Goal: Task Accomplishment & Management: Manage account settings

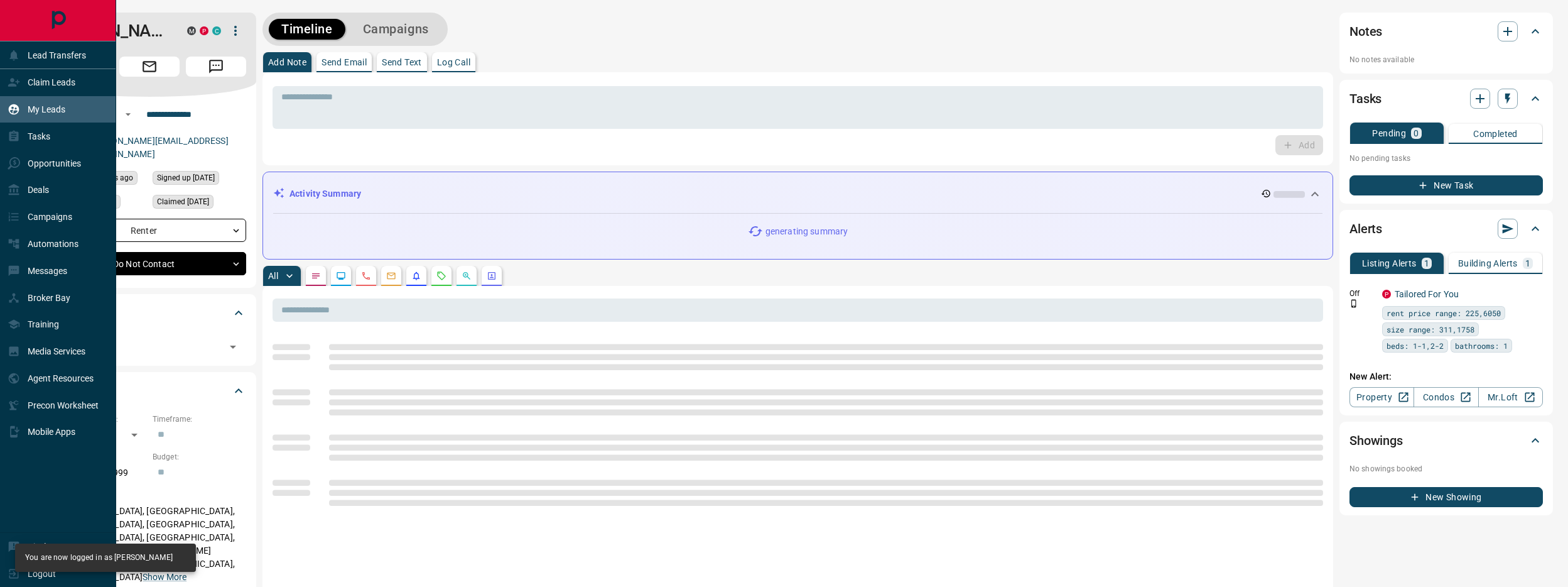
click at [32, 109] on p "My Leads" at bounding box center [46, 109] width 37 height 10
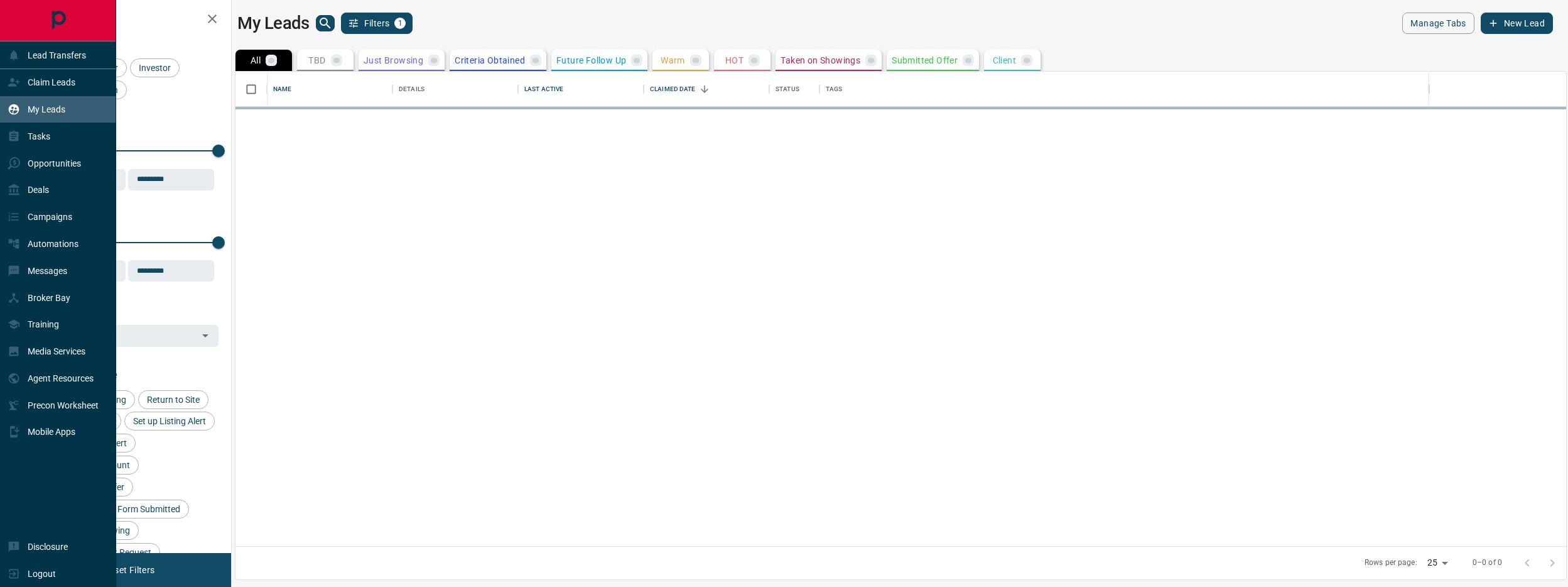
scroll to position [475, 1331]
click at [73, 89] on div "Claim Leads" at bounding box center [41, 82] width 68 height 21
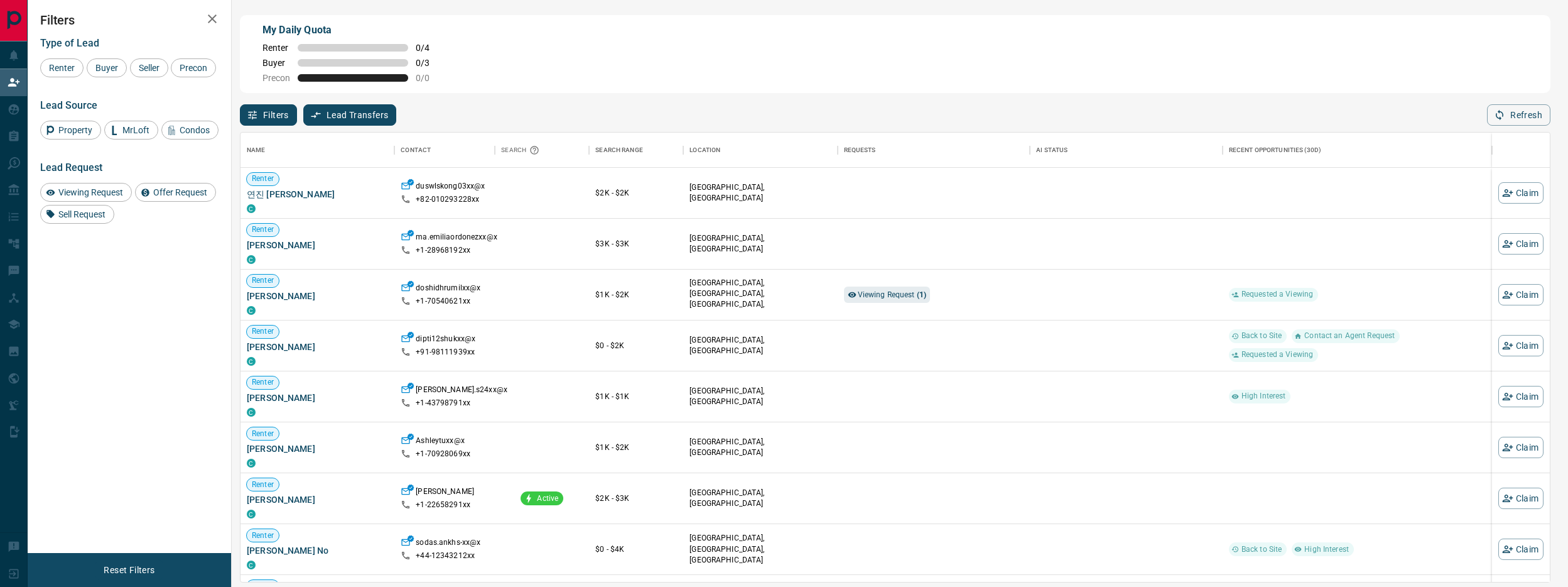
scroll to position [450, 1310]
drag, startPoint x: 83, startPoint y: 64, endPoint x: 95, endPoint y: 64, distance: 12.0
click at [83, 64] on div "Renter" at bounding box center [62, 68] width 43 height 19
click at [104, 65] on span "Buyer" at bounding box center [106, 68] width 32 height 10
click at [56, 61] on div "Renter" at bounding box center [62, 68] width 43 height 19
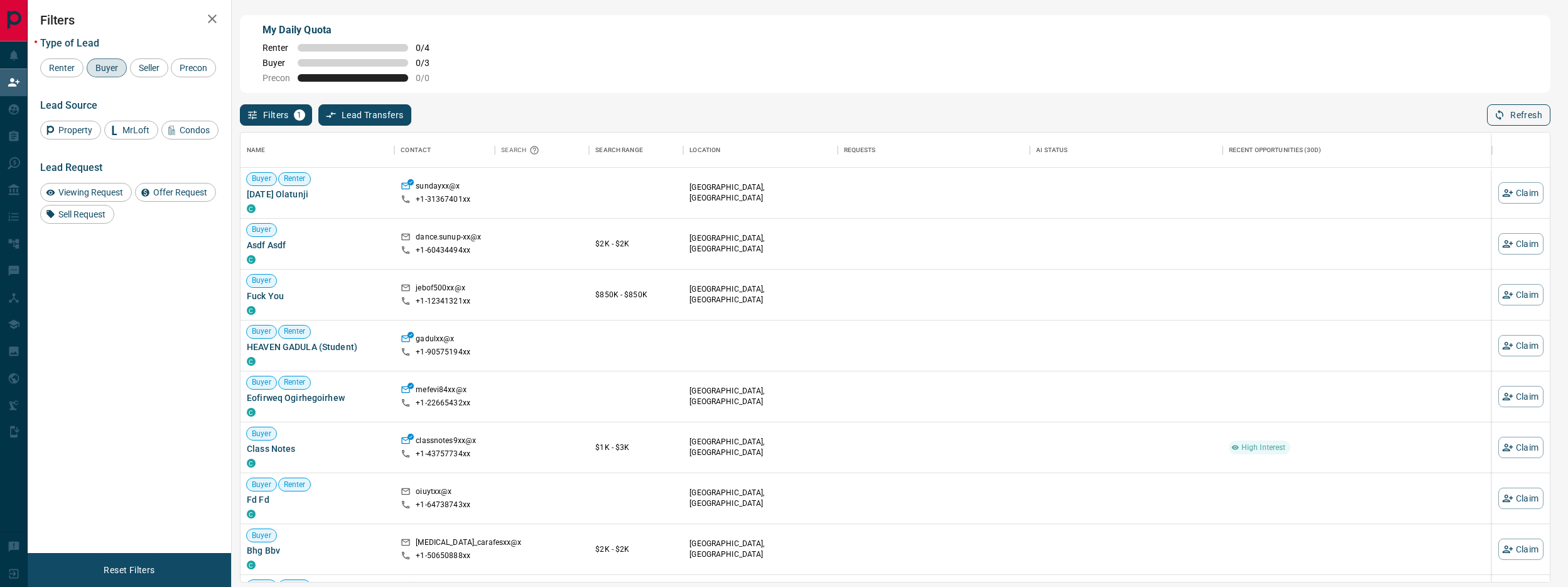
click at [1510, 115] on button "Refresh" at bounding box center [1519, 115] width 63 height 21
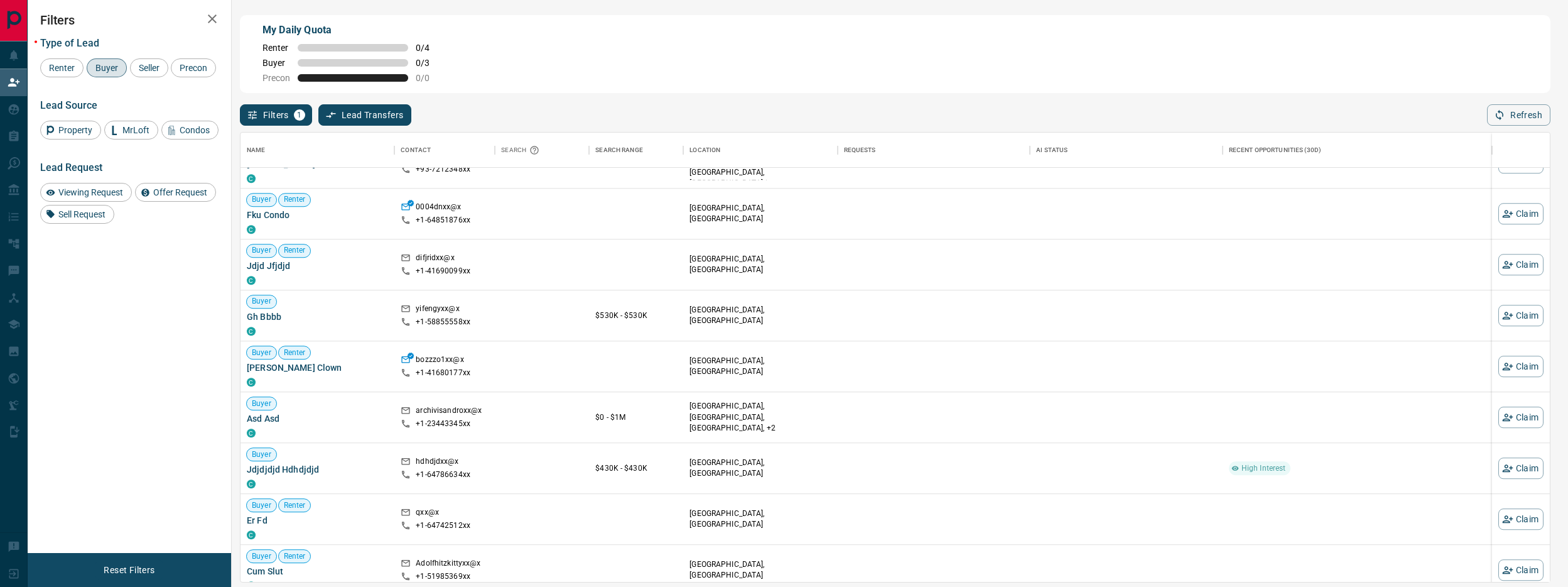
scroll to position [4089, 0]
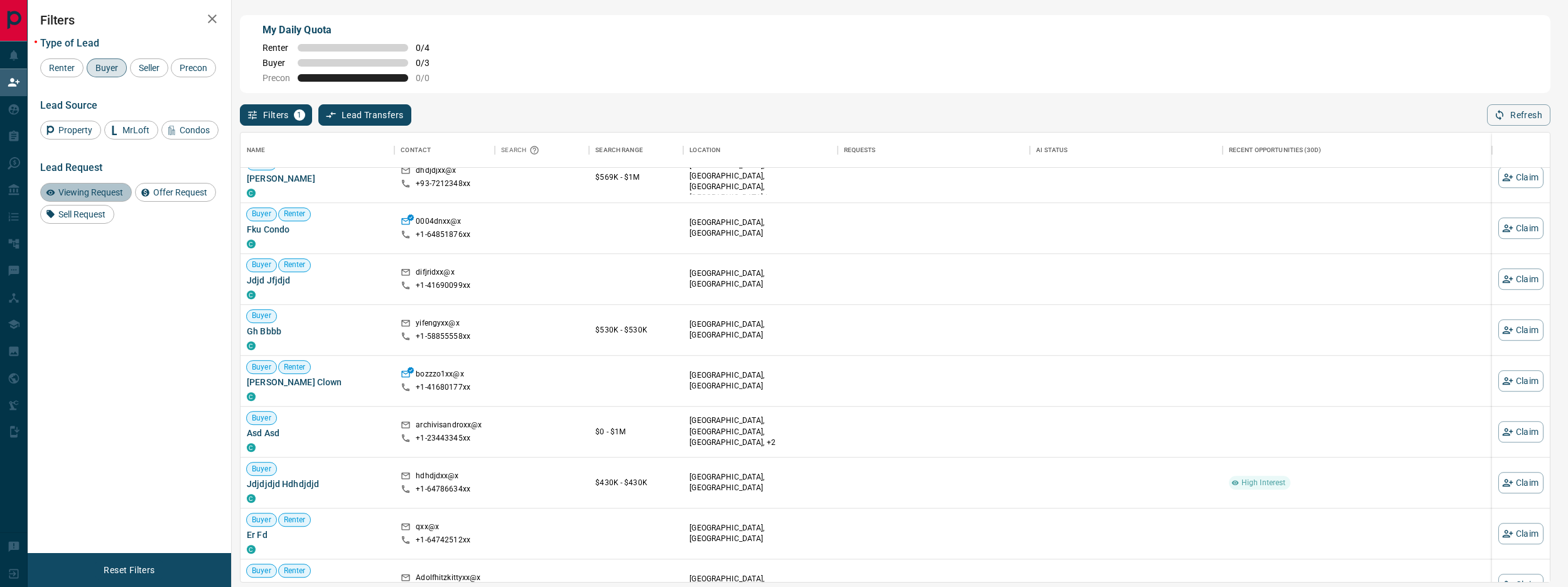
click at [109, 198] on span "Viewing Request" at bounding box center [91, 192] width 73 height 10
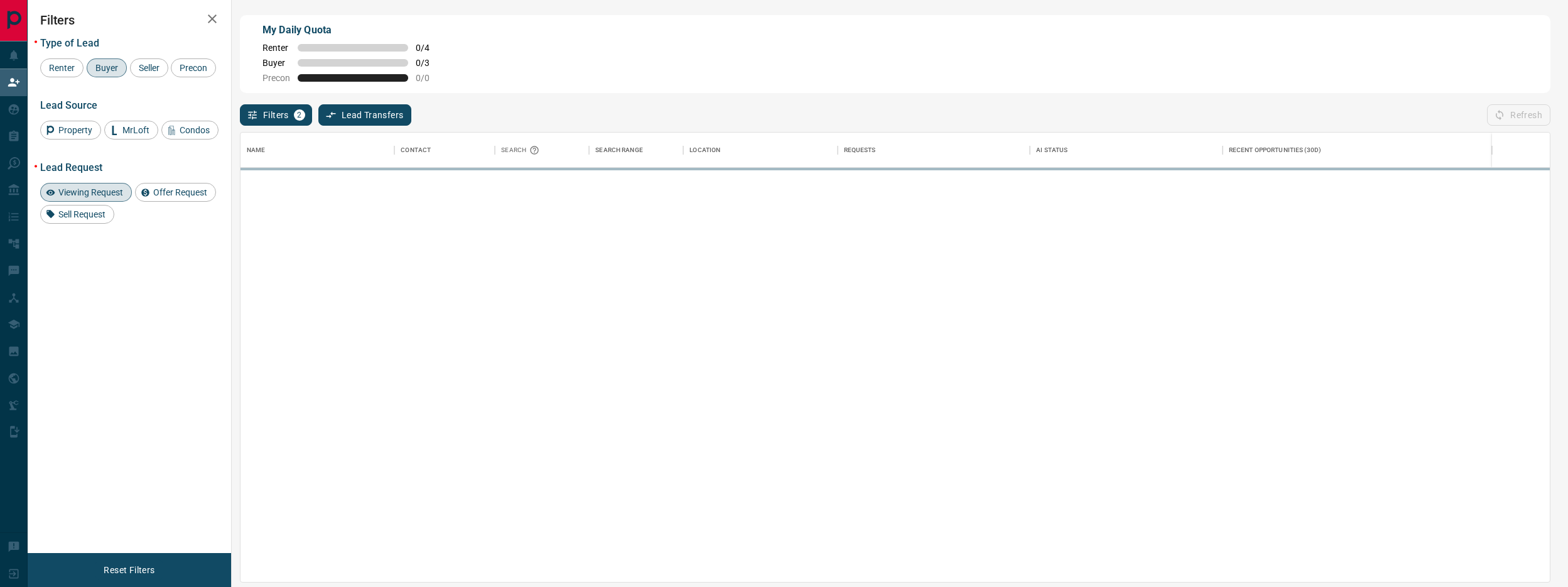
scroll to position [0, 0]
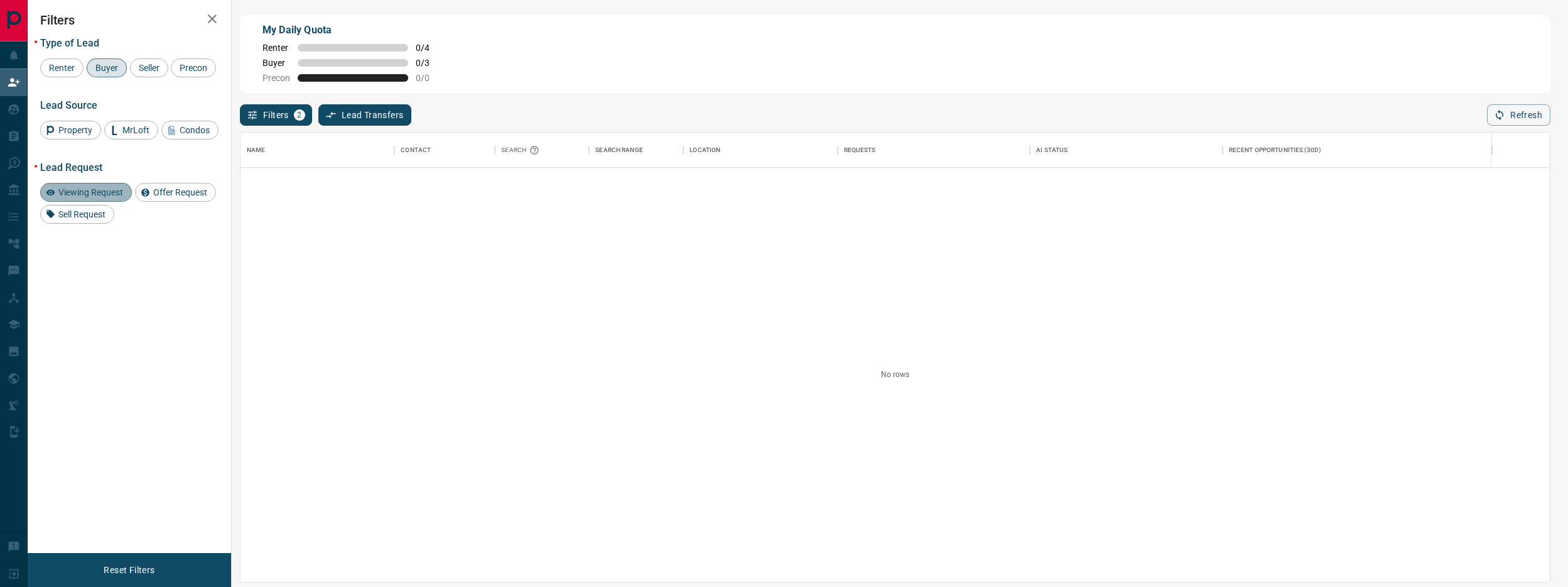
click at [101, 202] on div "Viewing Request" at bounding box center [86, 192] width 92 height 19
click at [164, 198] on span "Offer Request" at bounding box center [181, 192] width 63 height 10
click at [162, 198] on span "Offer Request" at bounding box center [181, 192] width 63 height 10
click at [92, 198] on span "Viewing Request" at bounding box center [91, 192] width 73 height 10
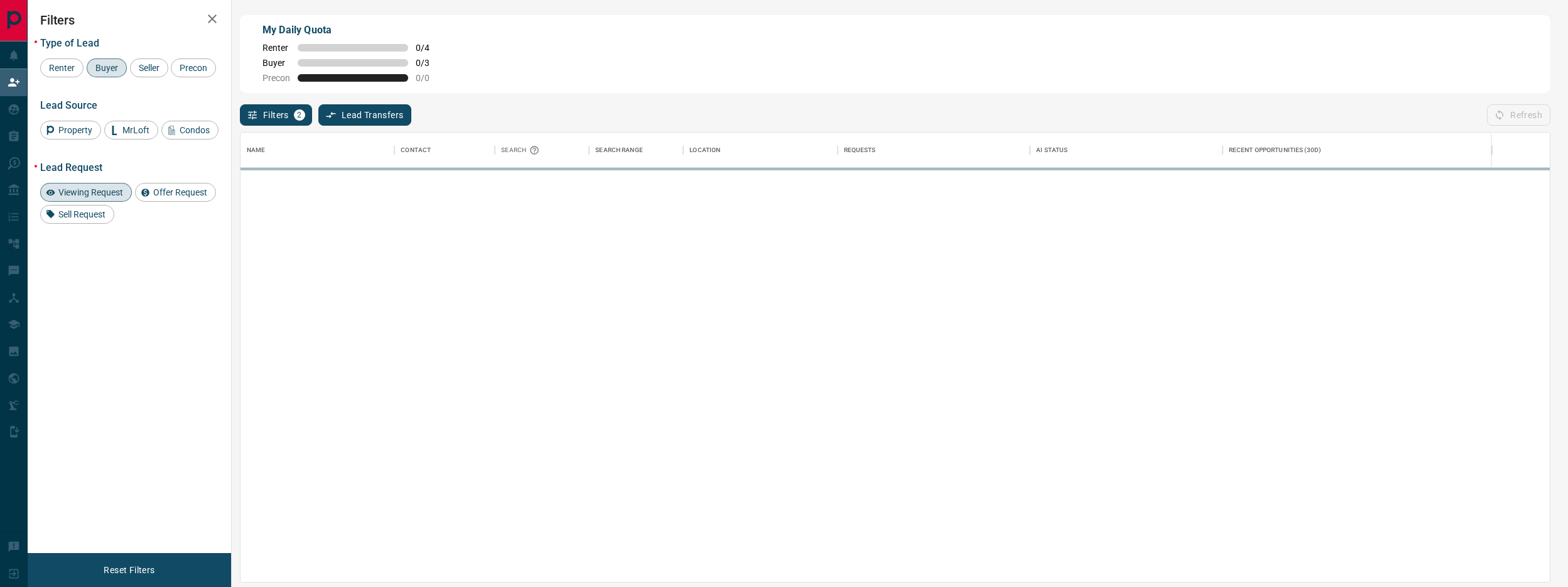
click at [106, 74] on div "Buyer" at bounding box center [106, 68] width 40 height 19
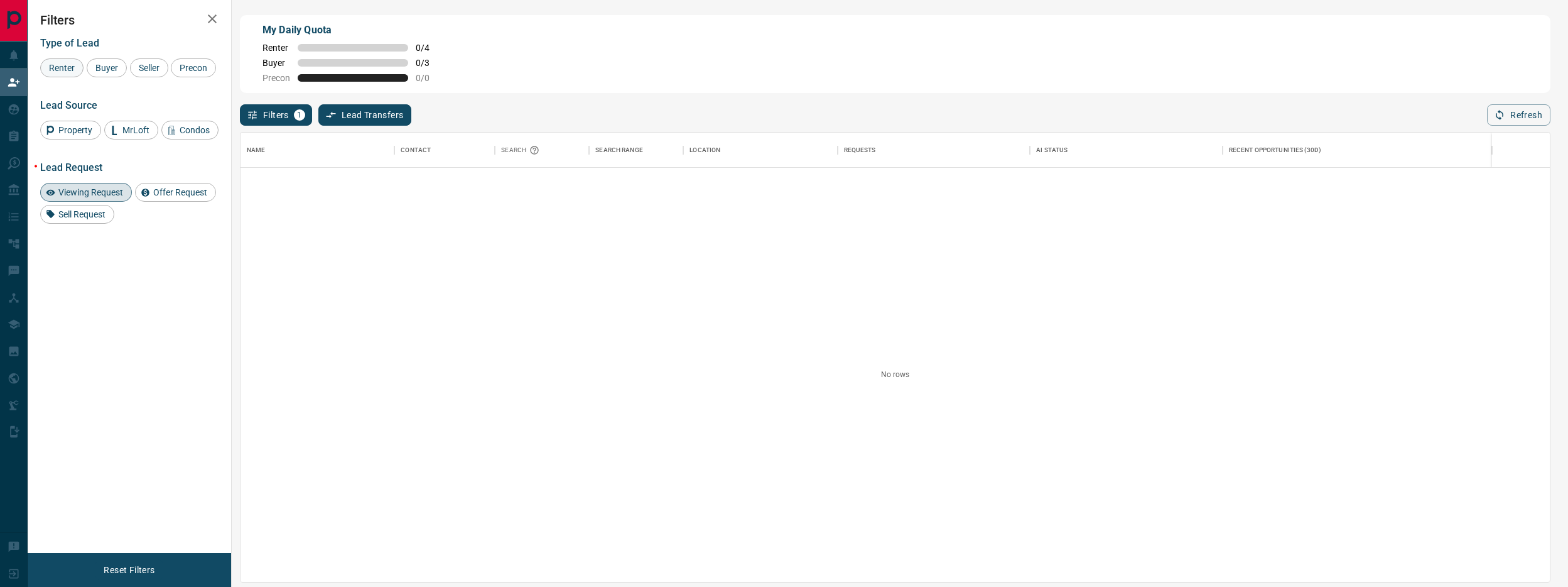
click at [55, 73] on div "Renter" at bounding box center [62, 68] width 43 height 19
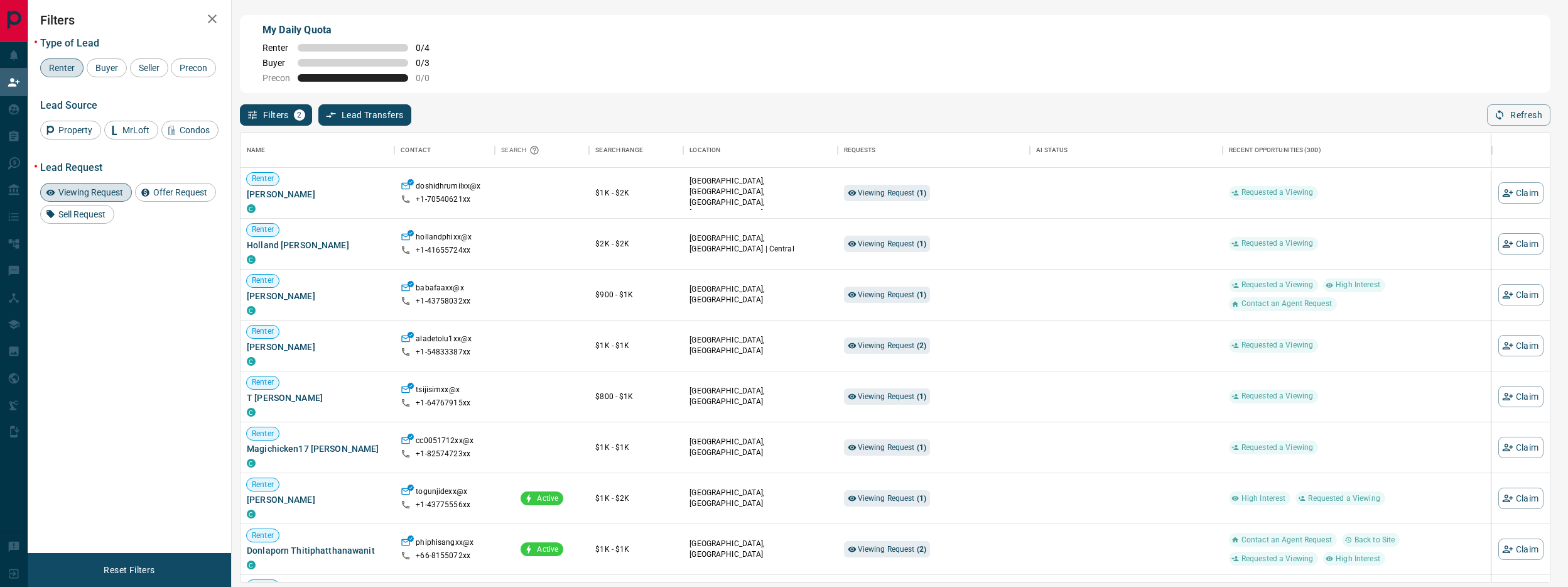
scroll to position [450, 1310]
drag, startPoint x: 58, startPoint y: 60, endPoint x: 73, endPoint y: 62, distance: 15.1
click at [59, 60] on div "Renter" at bounding box center [62, 68] width 43 height 19
click at [77, 198] on span "Viewing Request" at bounding box center [91, 192] width 73 height 10
click at [110, 67] on span "Buyer" at bounding box center [106, 68] width 32 height 10
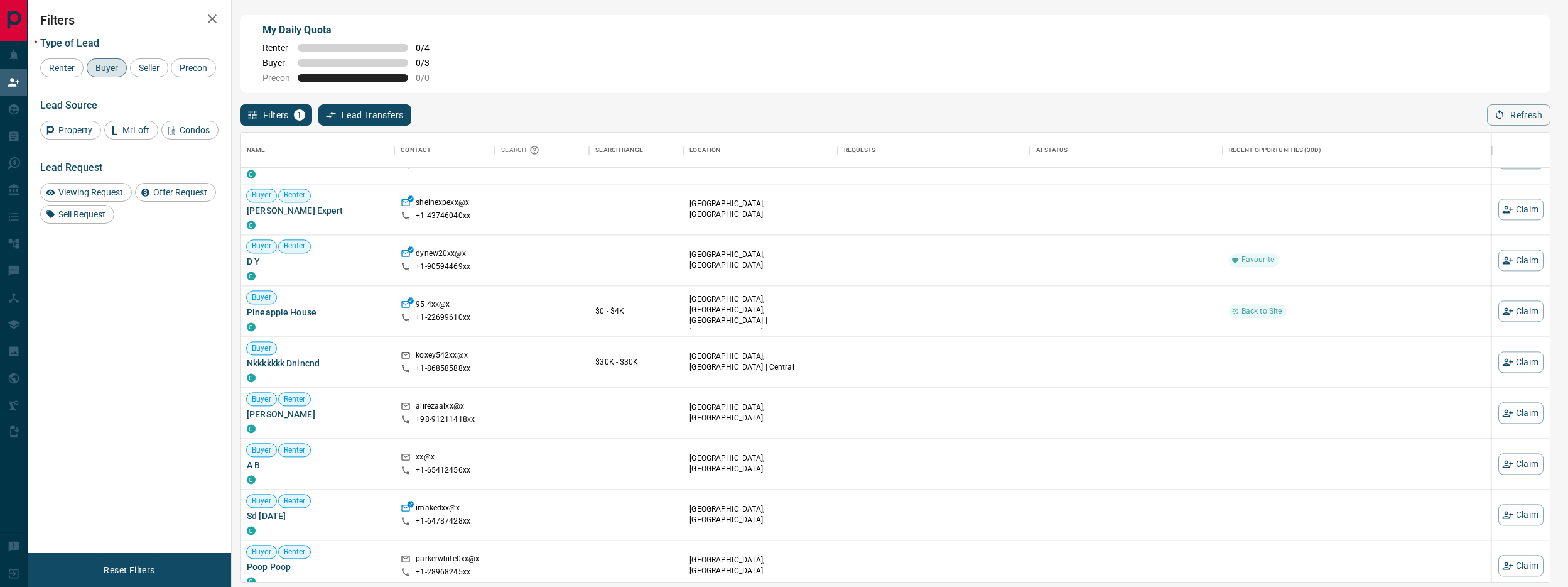
scroll to position [1398, 0]
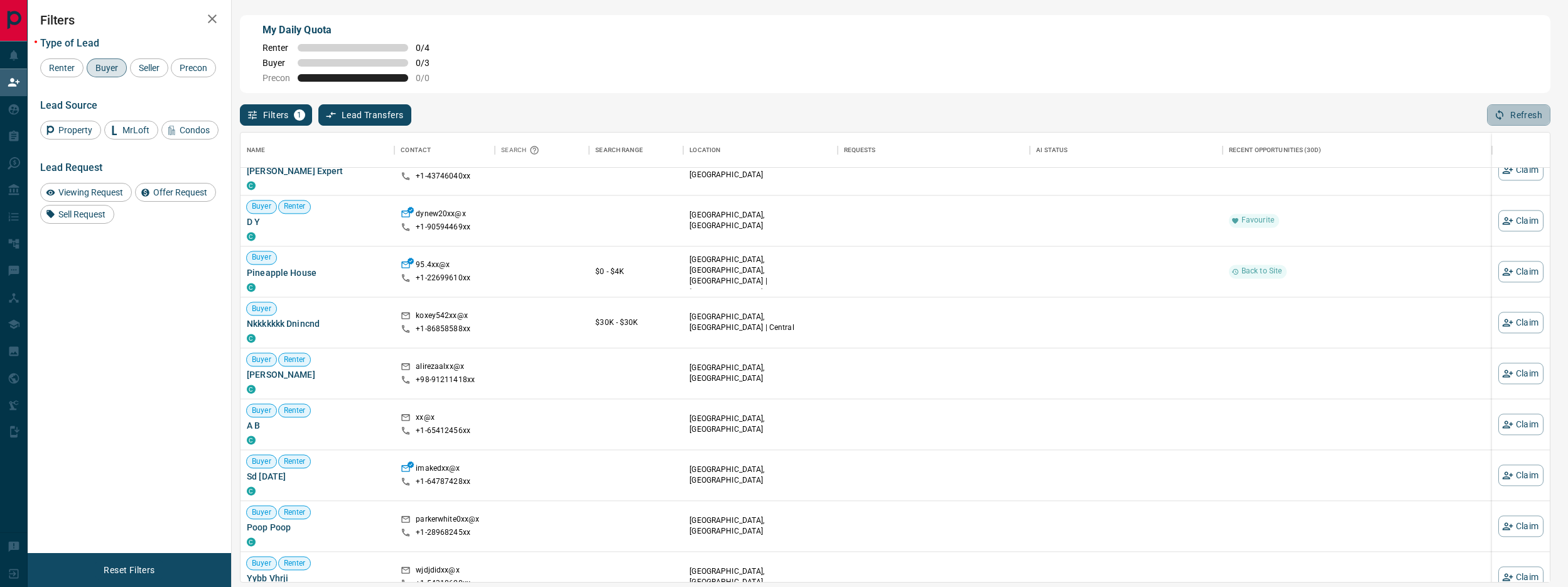
click at [1514, 116] on button "Refresh" at bounding box center [1519, 115] width 63 height 21
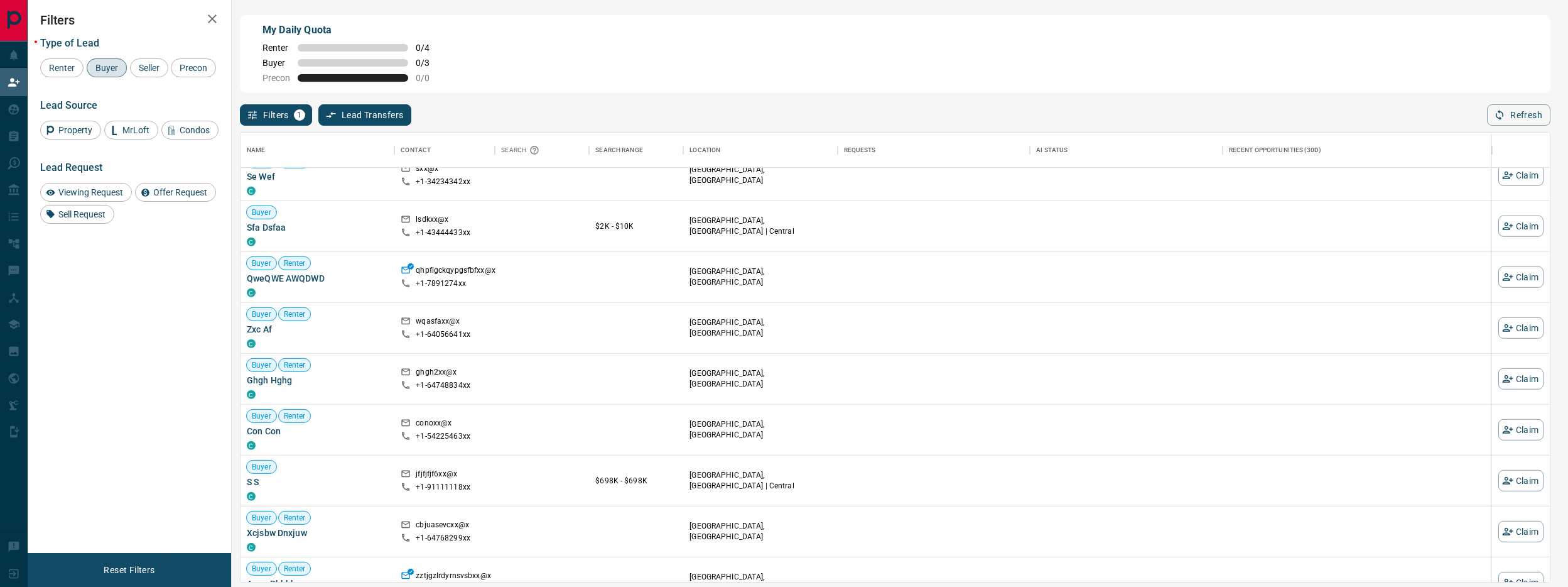
scroll to position [2879, 0]
